Goal: Task Accomplishment & Management: Use online tool/utility

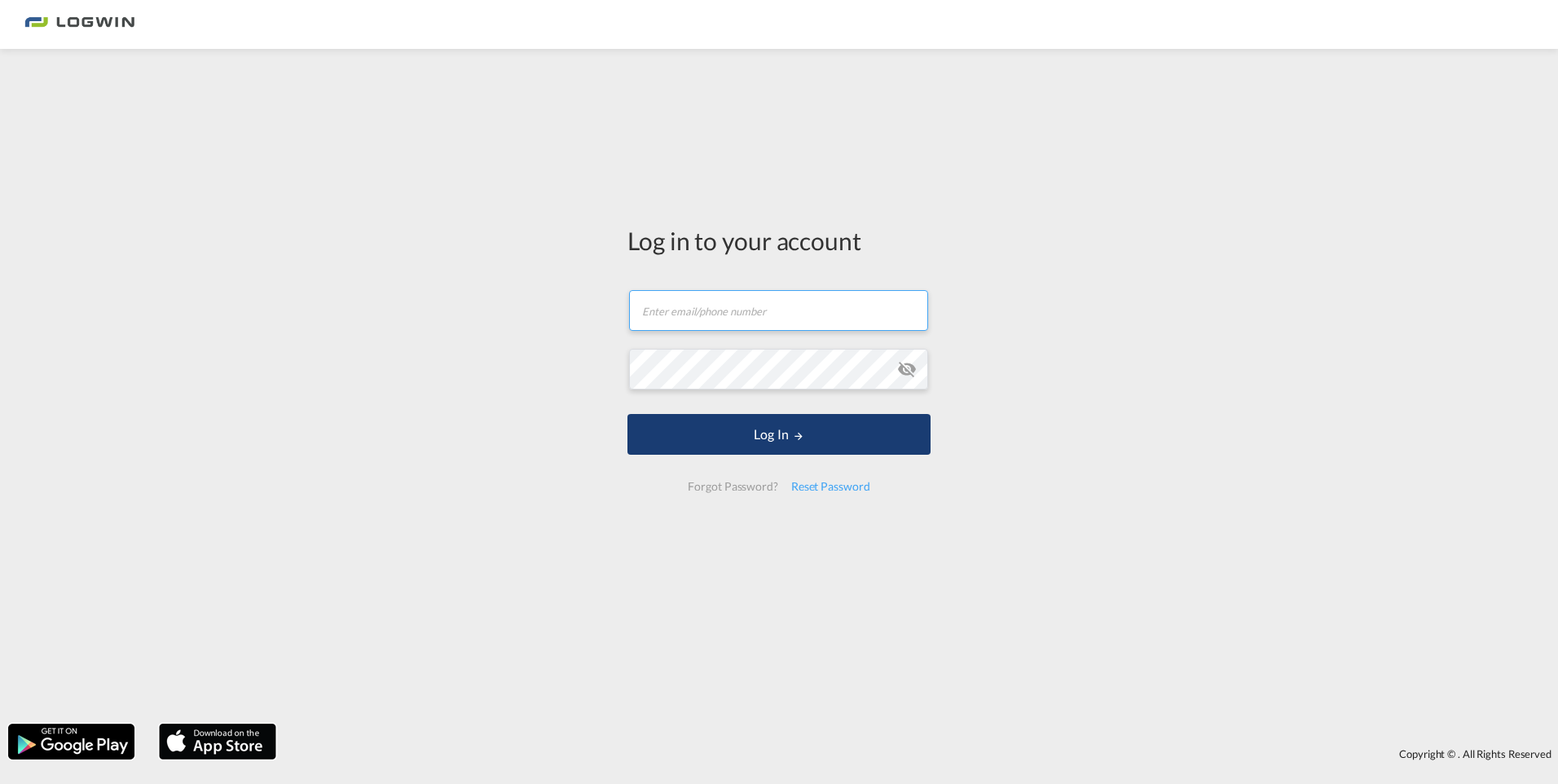
type input "[PERSON_NAME][EMAIL_ADDRESS][PERSON_NAME][DOMAIN_NAME]"
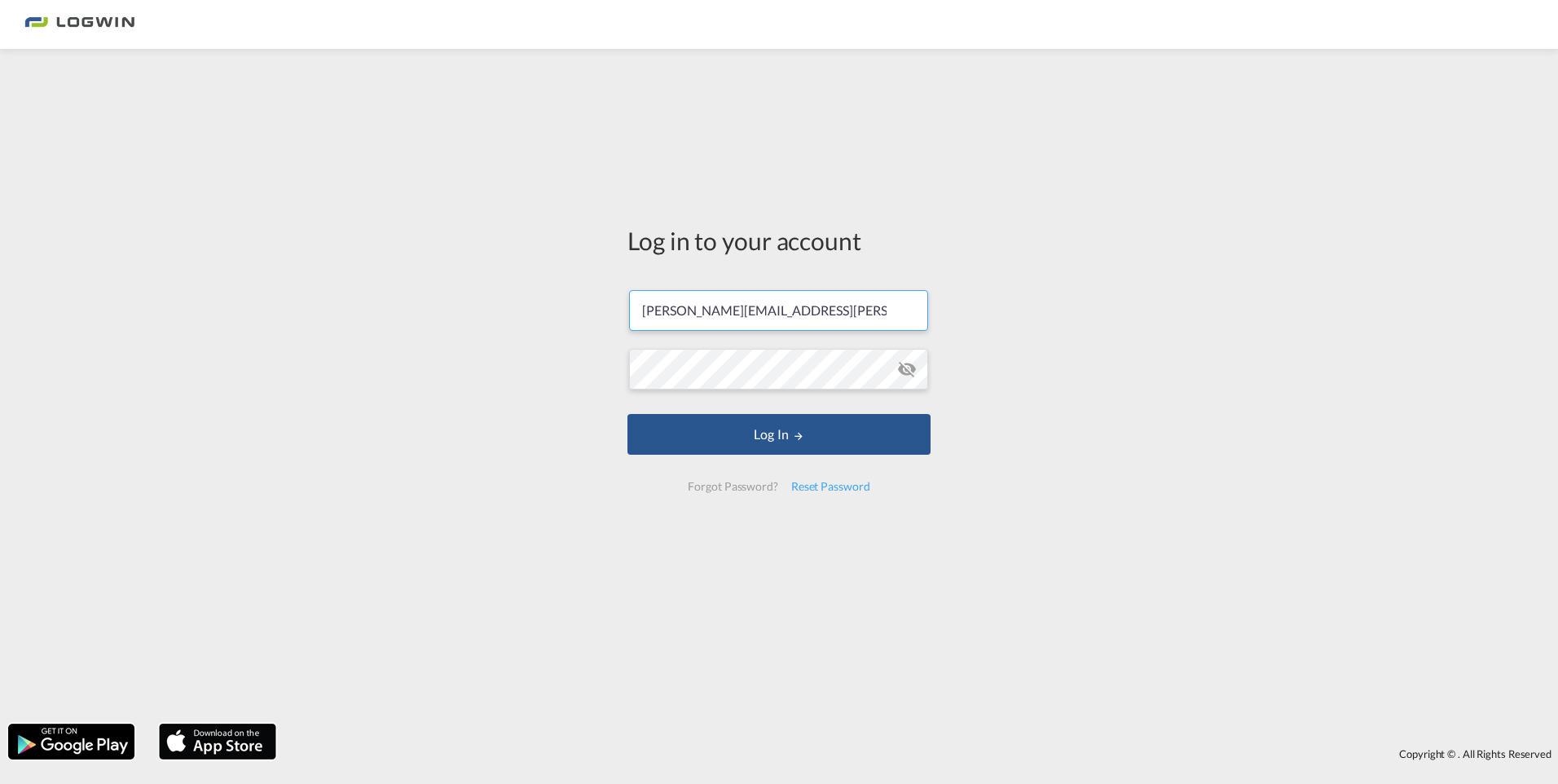
drag, startPoint x: 738, startPoint y: 445, endPoint x: 746, endPoint y: 455, distance: 12.8
click at [738, 445] on button "Log In" at bounding box center [779, 434] width 303 height 41
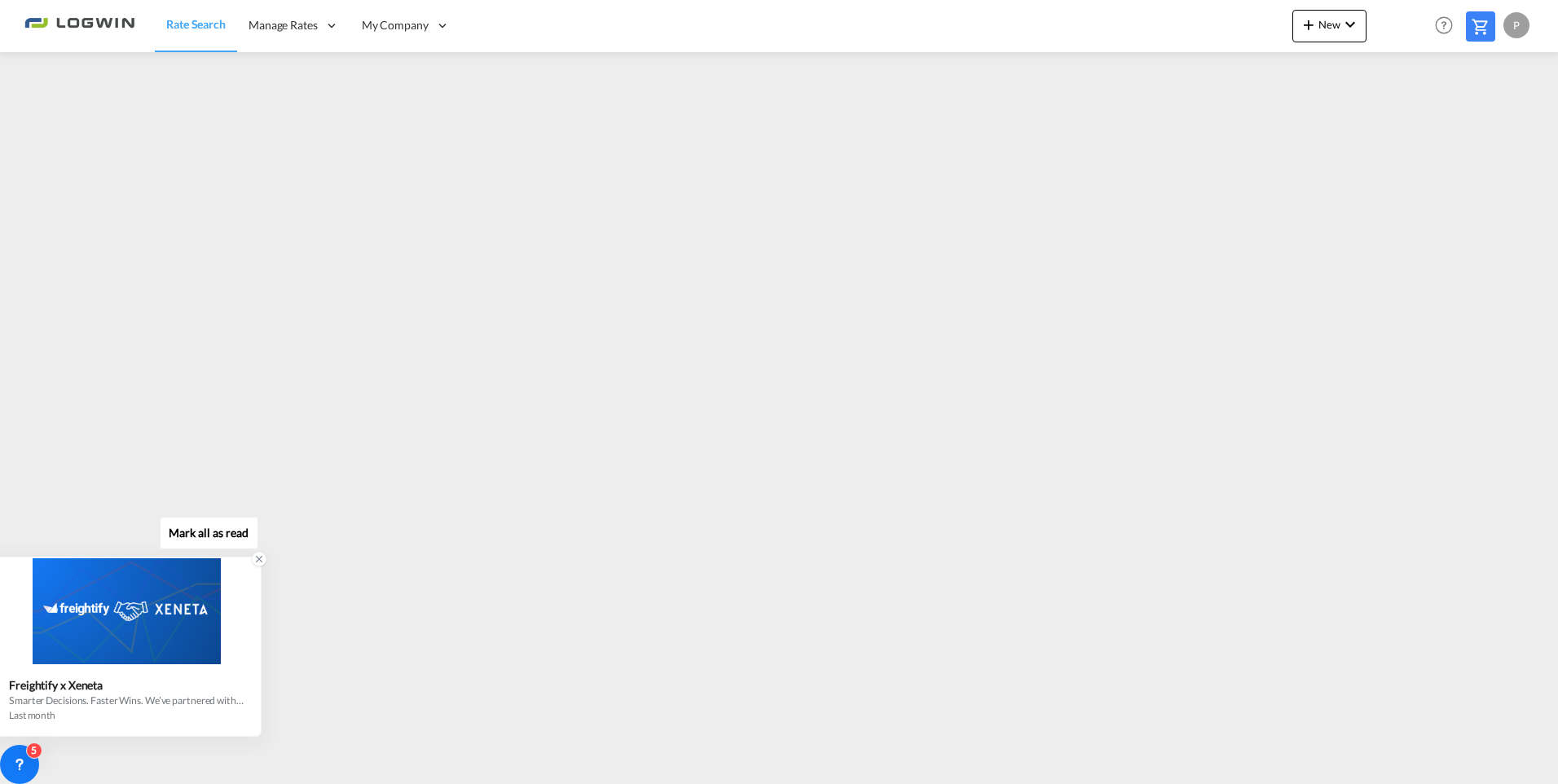
click at [259, 557] on icon at bounding box center [259, 558] width 11 height 11
